Goal: Navigation & Orientation: Find specific page/section

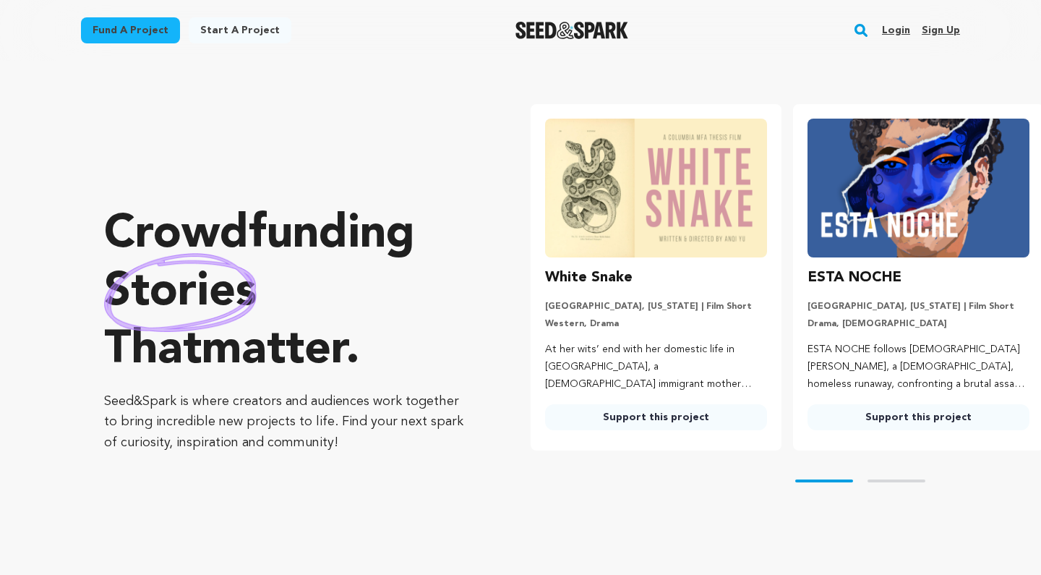
click at [891, 31] on link "Login" at bounding box center [896, 30] width 28 height 23
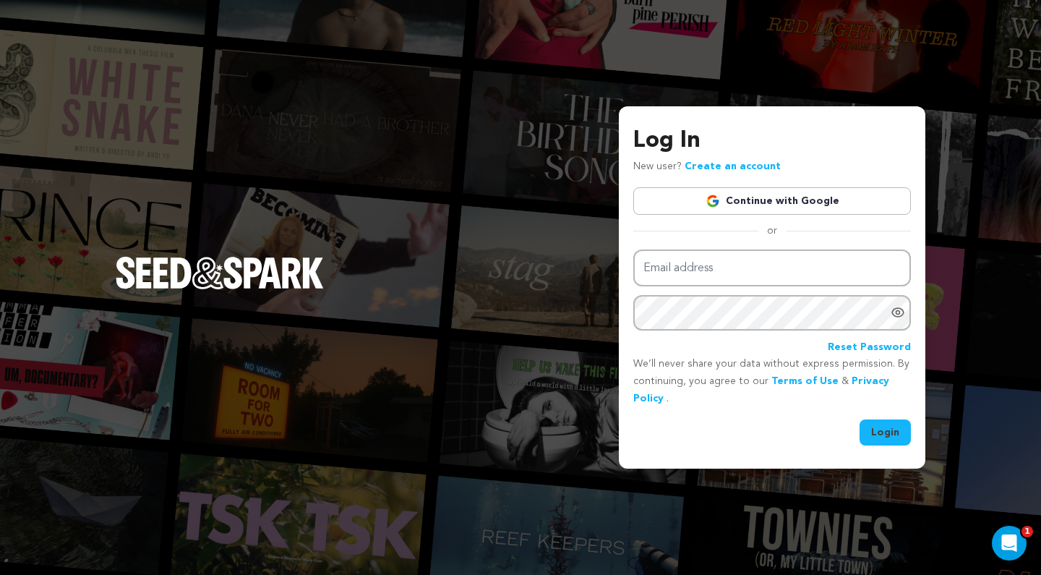
click at [769, 200] on link "Continue with Google" at bounding box center [772, 200] width 278 height 27
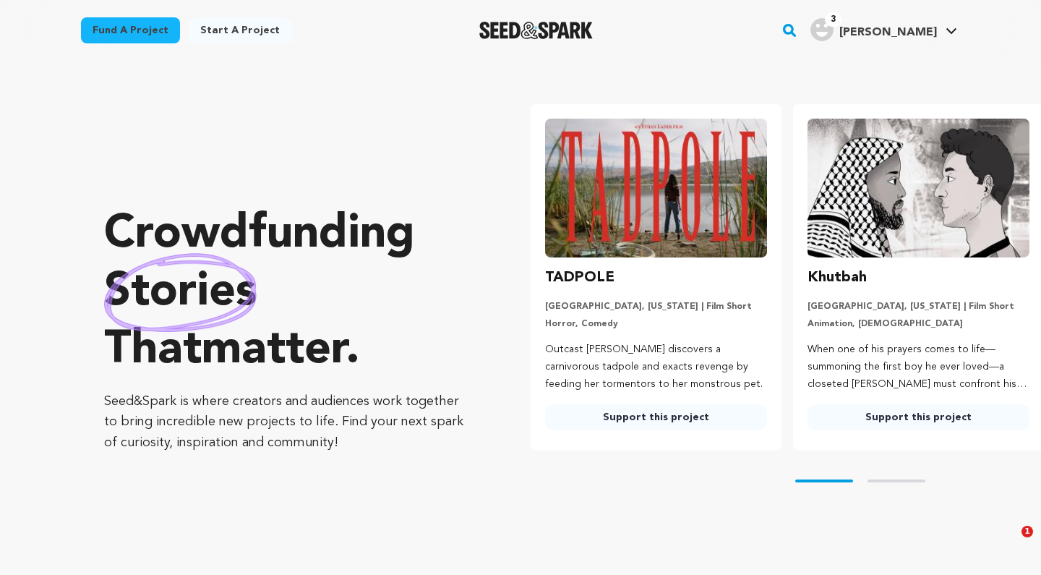
click at [916, 35] on span "[PERSON_NAME]" at bounding box center [888, 33] width 98 height 12
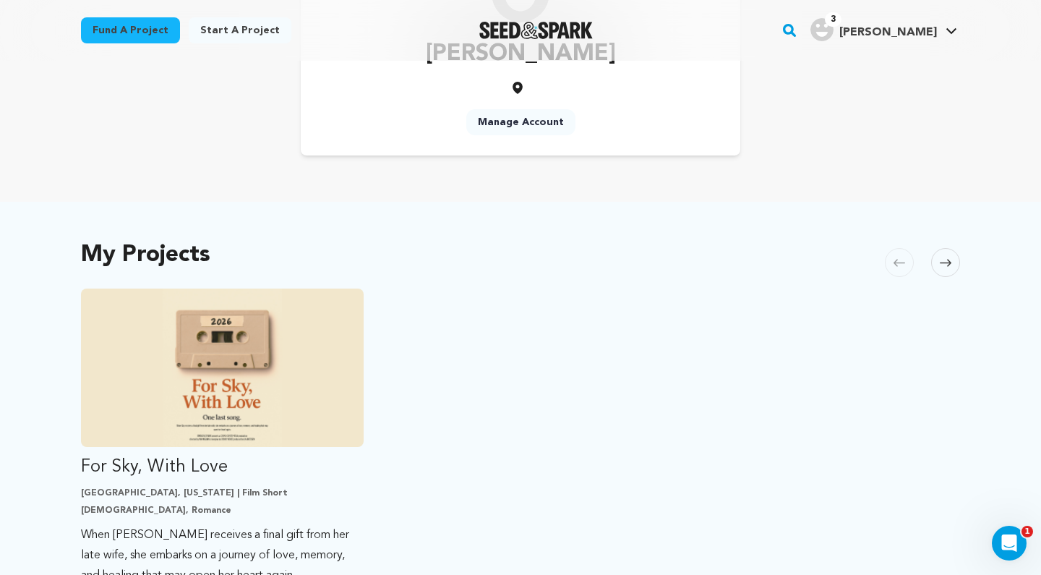
scroll to position [147, 0]
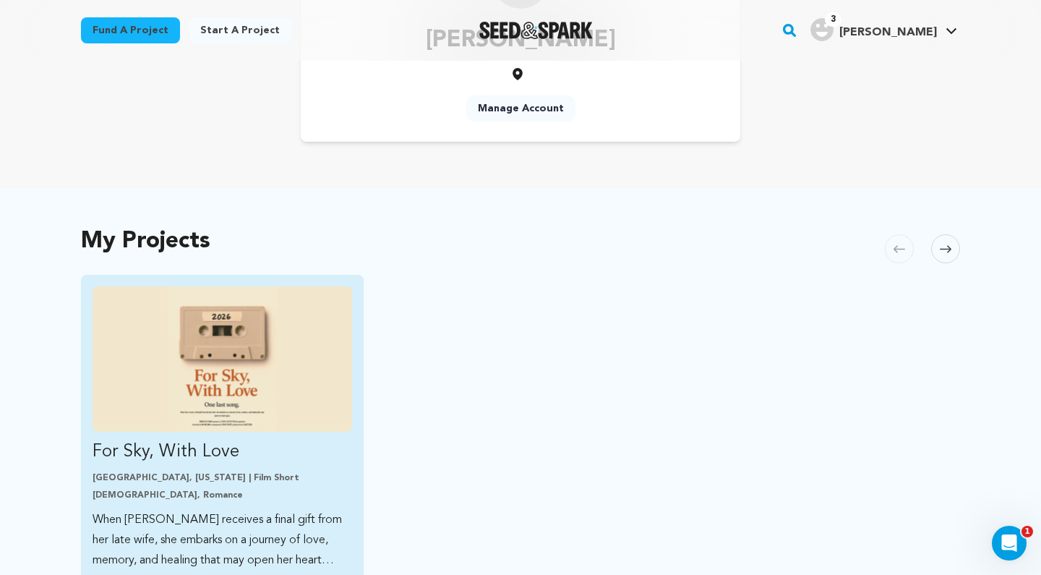
click at [236, 372] on img "Fund For Sky, With Love" at bounding box center [222, 358] width 259 height 145
